Goal: Information Seeking & Learning: Learn about a topic

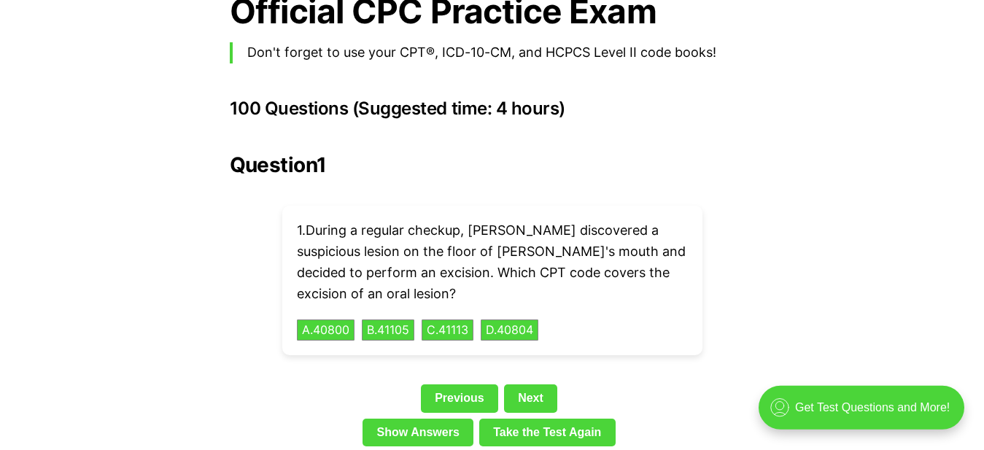
scroll to position [3292, 0]
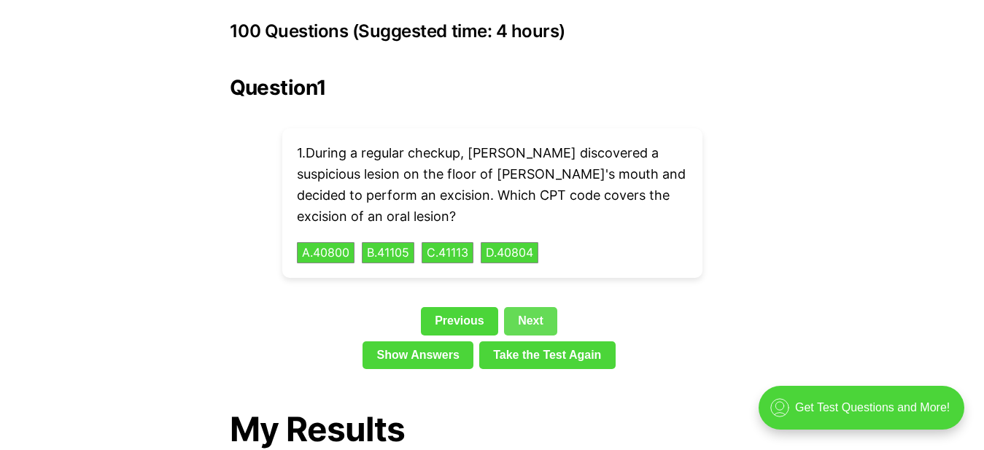
click at [527, 307] on link "Next" at bounding box center [530, 321] width 53 height 28
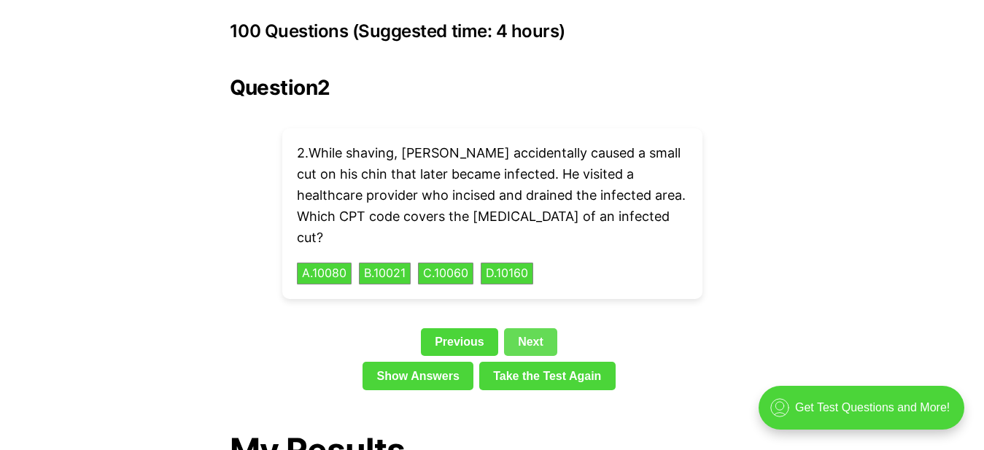
click at [527, 328] on link "Next" at bounding box center [530, 342] width 53 height 28
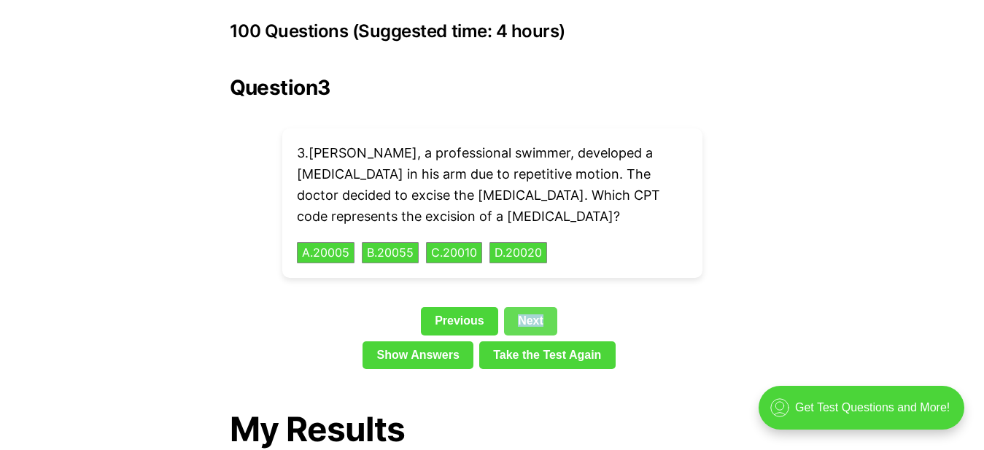
click at [527, 307] on div "Previous Next" at bounding box center [492, 324] width 525 height 34
click at [531, 307] on link "Next" at bounding box center [530, 321] width 53 height 28
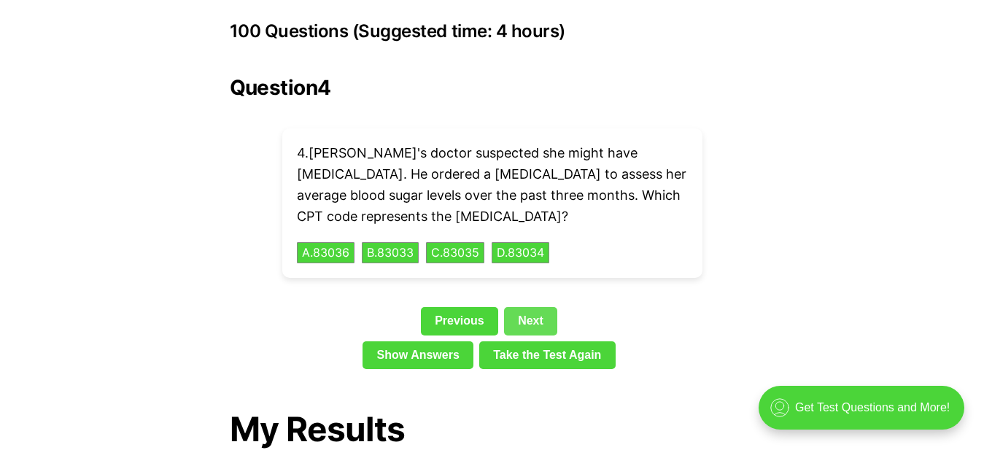
click at [543, 307] on link "Next" at bounding box center [530, 321] width 53 height 28
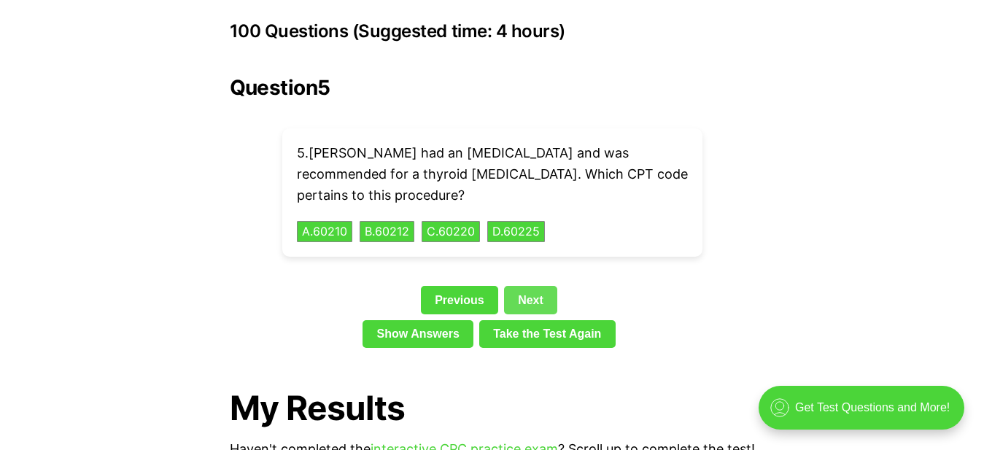
click at [543, 288] on link "Next" at bounding box center [530, 300] width 53 height 28
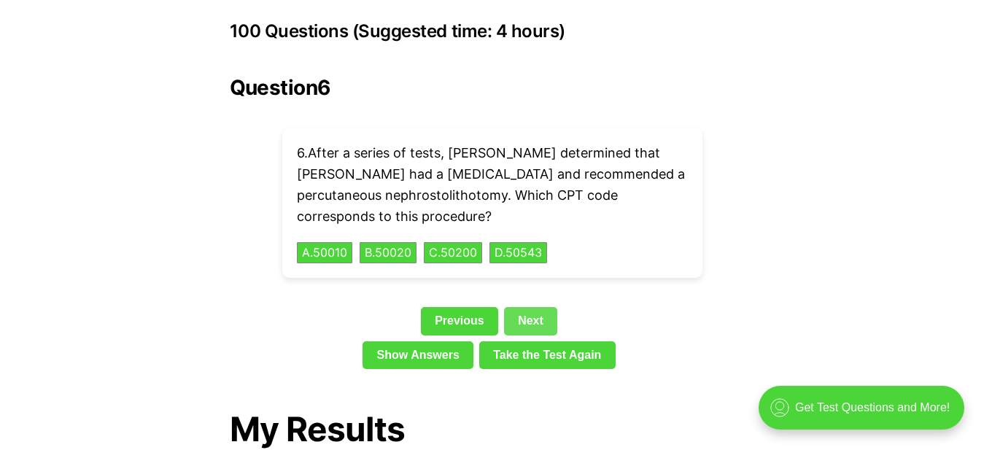
click at [536, 307] on link "Next" at bounding box center [530, 321] width 53 height 28
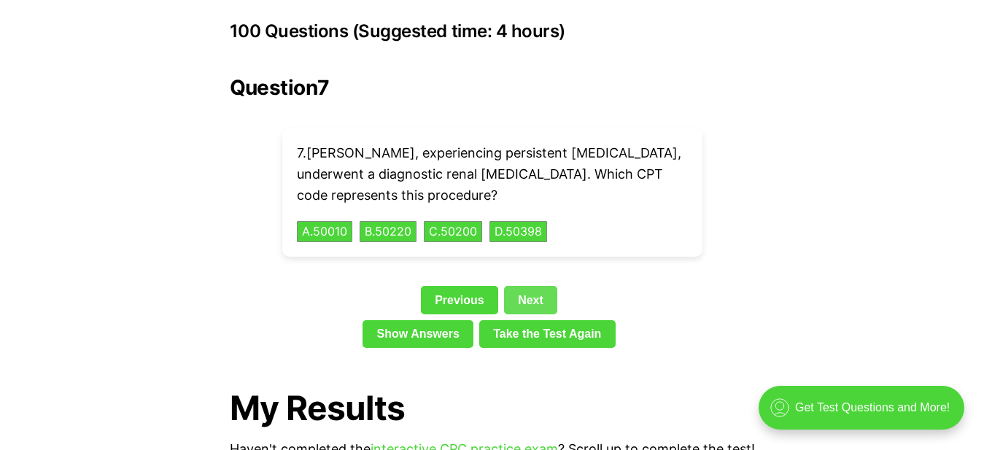
click at [531, 286] on link "Next" at bounding box center [530, 300] width 53 height 28
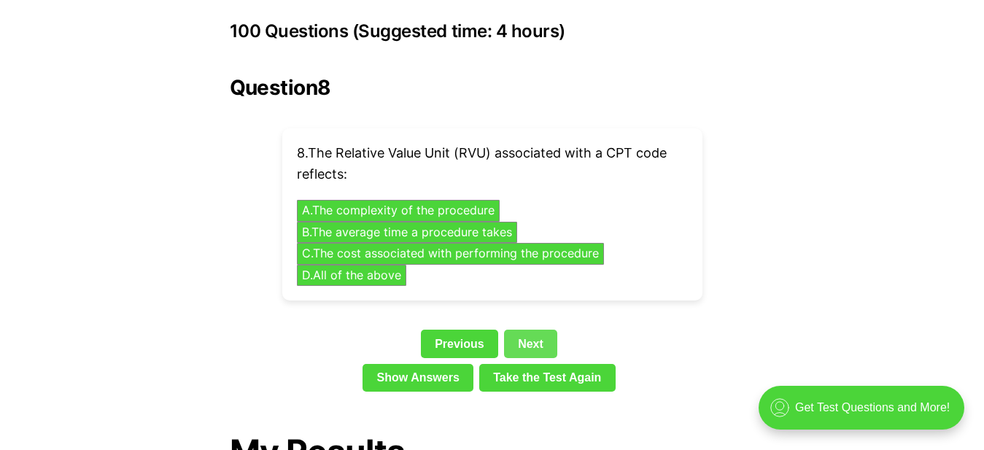
click at [531, 286] on div "Question 8 8 . The Relative Value Unit (RVU) associated with a CPT code reflect…" at bounding box center [492, 237] width 525 height 322
click at [530, 330] on link "Next" at bounding box center [530, 344] width 53 height 28
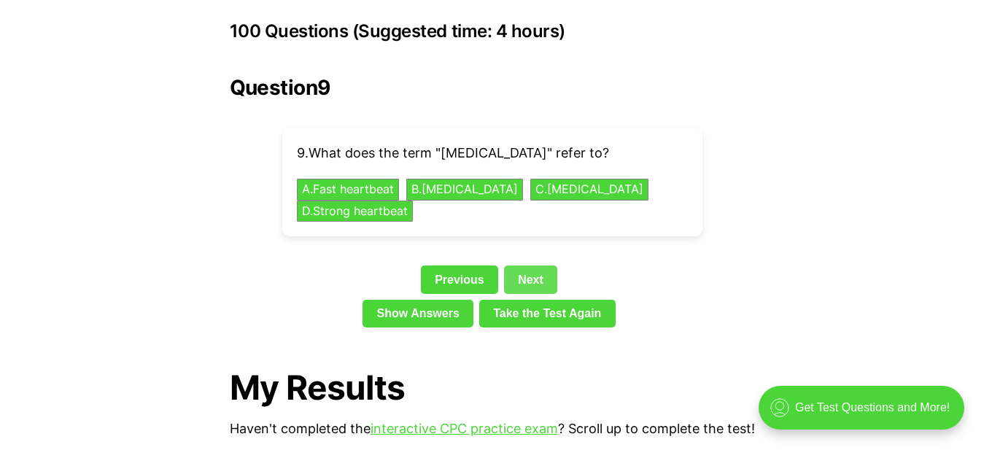
click at [529, 266] on link "Next" at bounding box center [530, 280] width 53 height 28
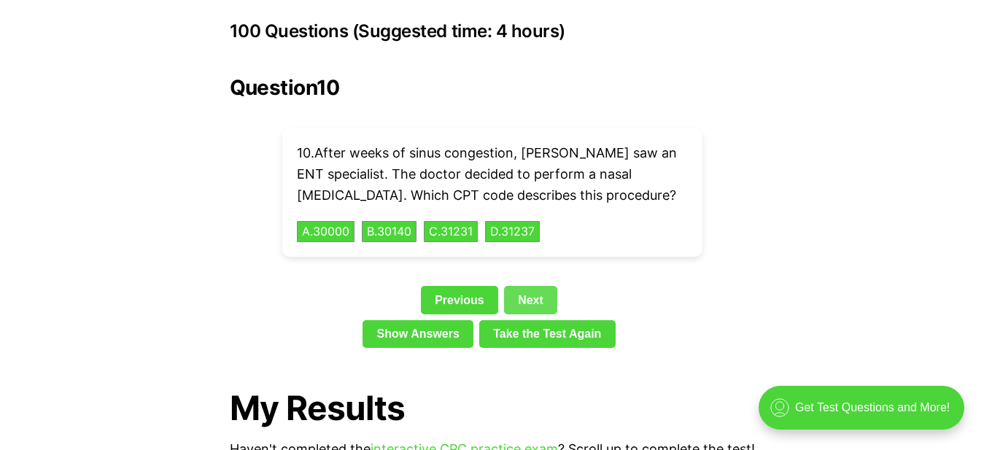
click at [529, 257] on div "Question 10 10 . After weeks of sinus congestion, [PERSON_NAME] saw an ENT spec…" at bounding box center [492, 215] width 525 height 278
click at [519, 286] on link "Next" at bounding box center [530, 300] width 53 height 28
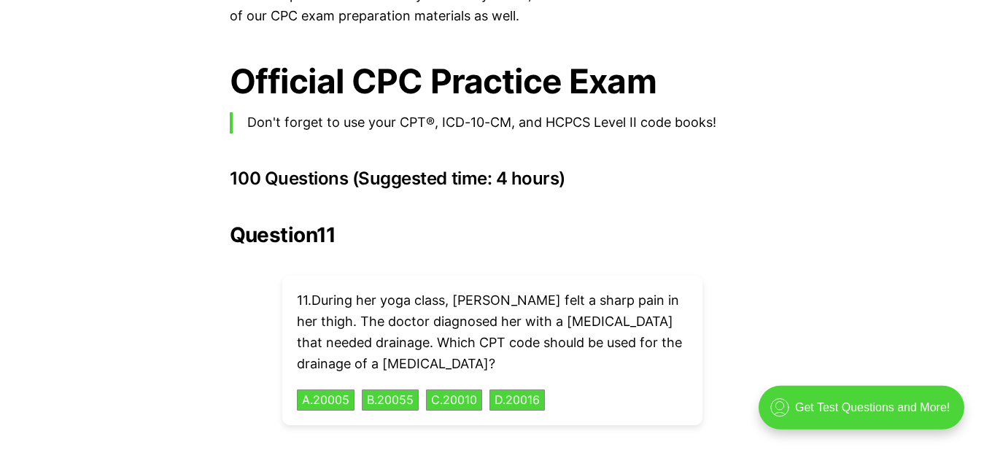
scroll to position [3143, 0]
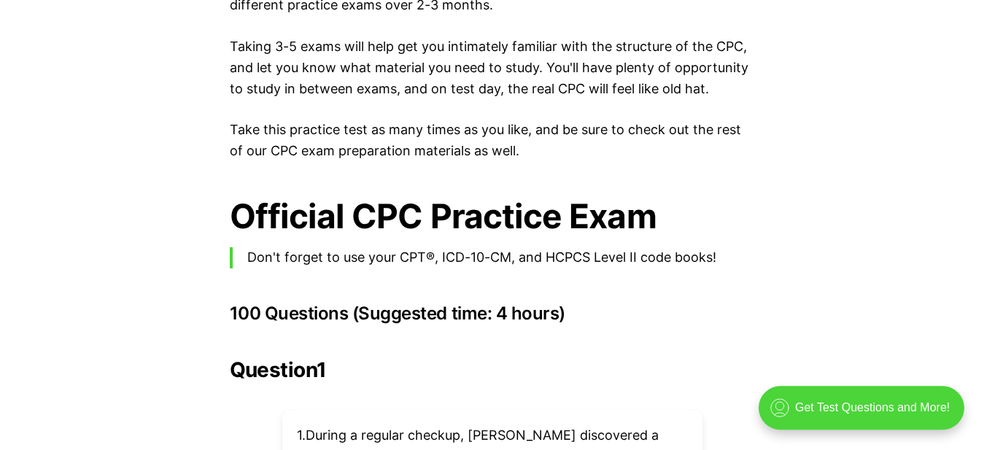
scroll to position [2978, 0]
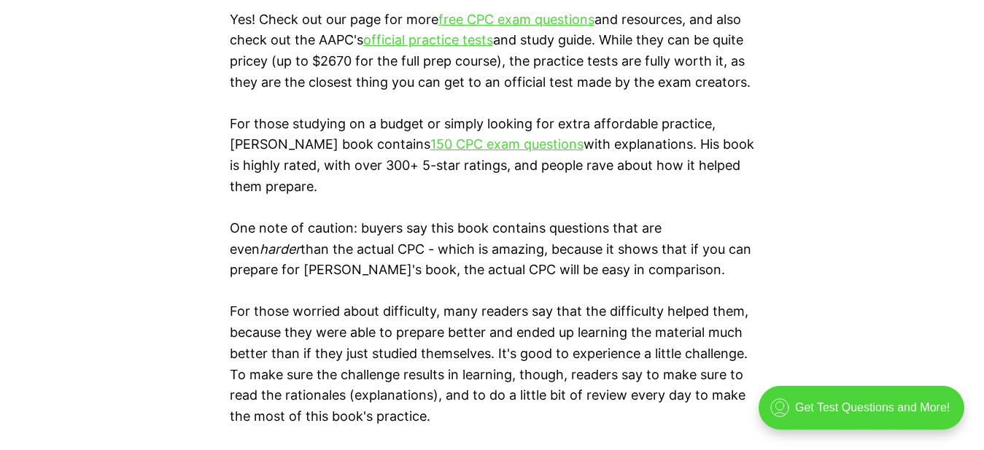
scroll to position [2903, 0]
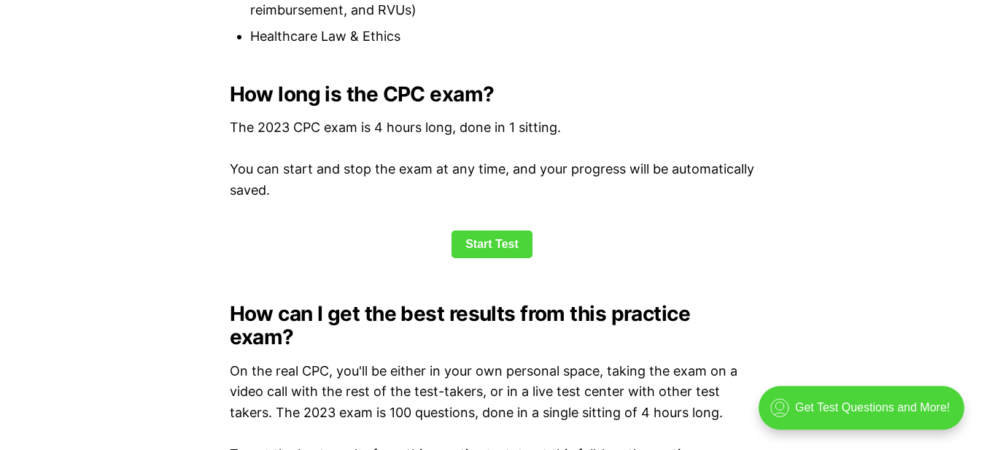
scroll to position [1935, 0]
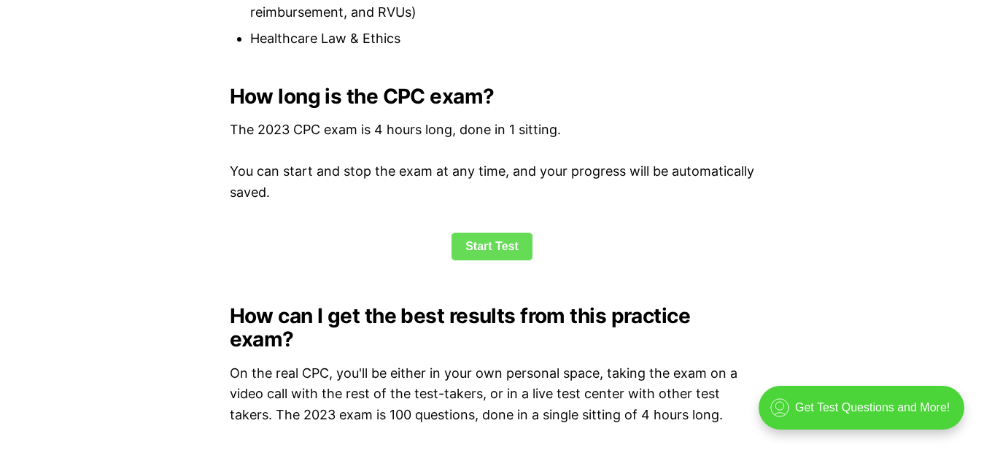
click at [477, 244] on link "Start Test" at bounding box center [492, 247] width 81 height 28
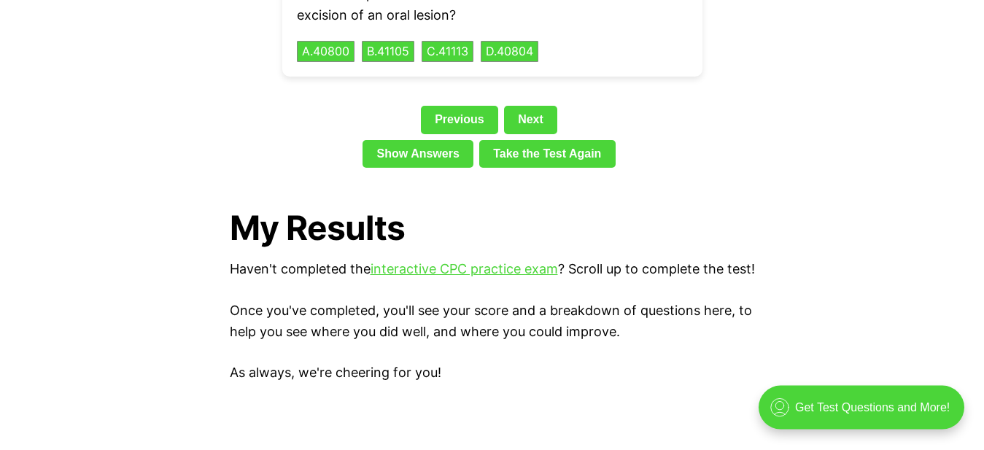
scroll to position [3270, 0]
